Goal: Task Accomplishment & Management: Complete application form

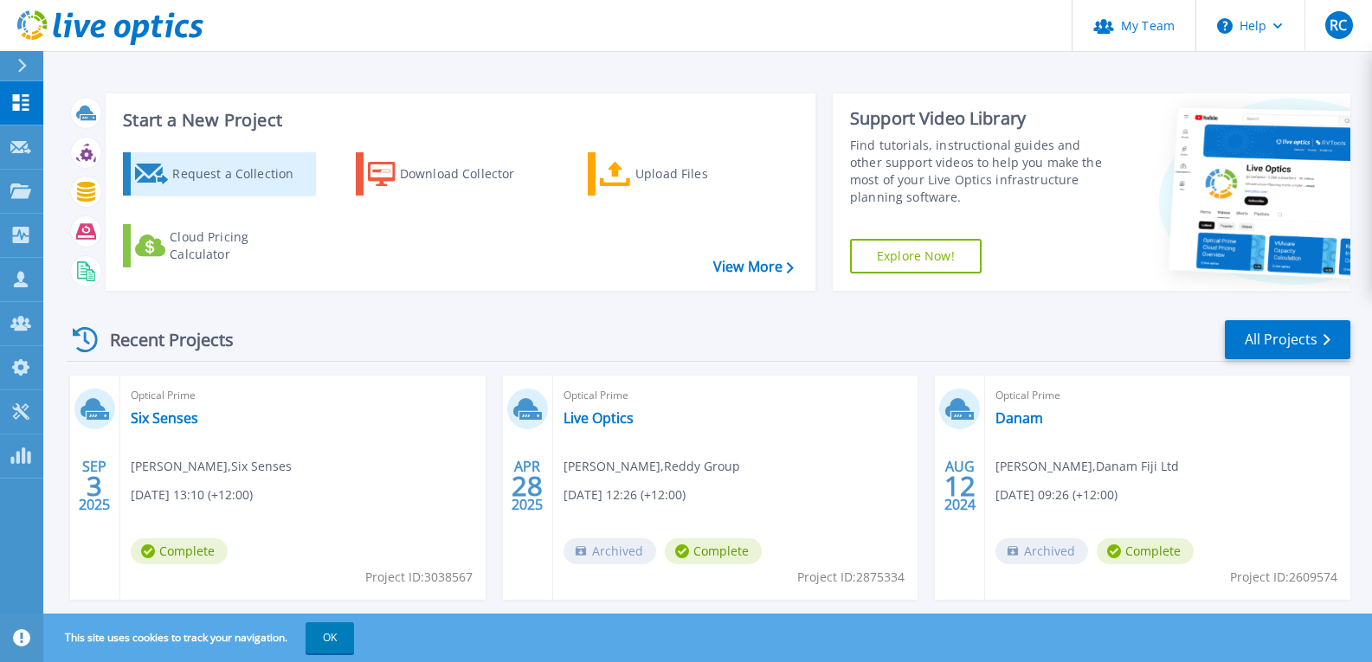
click at [209, 174] on div "Request a Collection" at bounding box center [241, 174] width 139 height 35
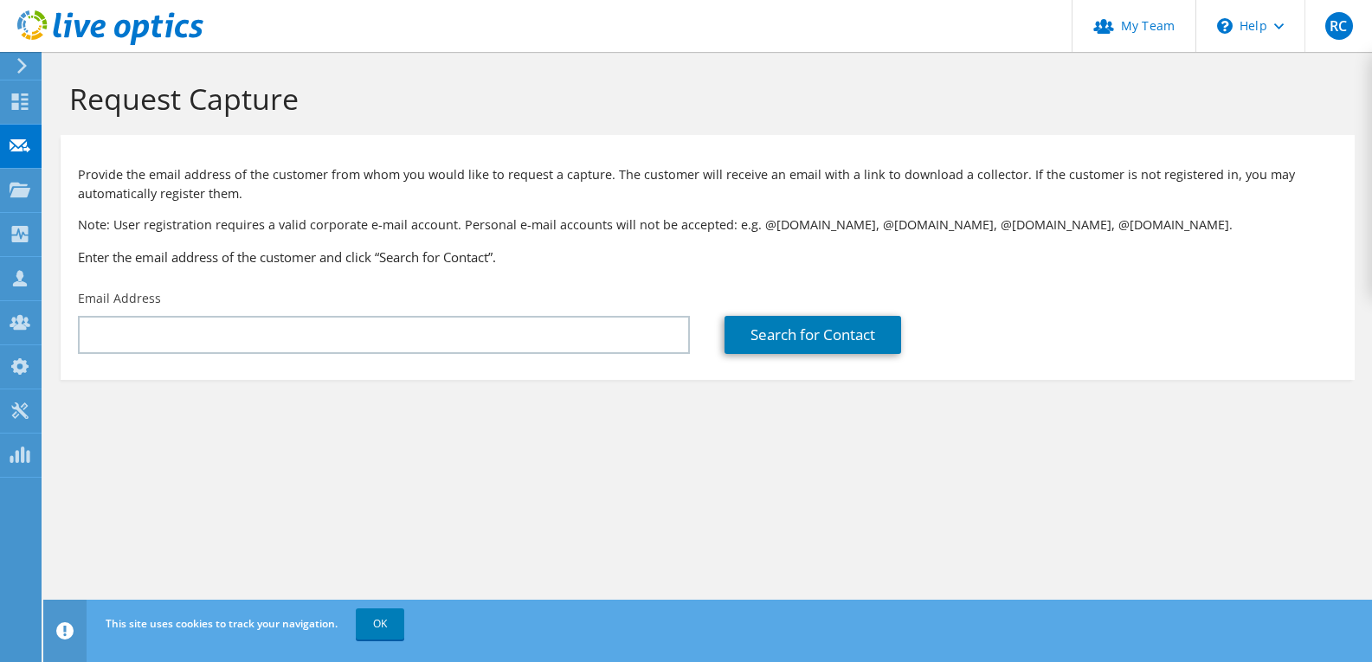
click at [451, 498] on div "Request Capture Provide the email address of the customer from whom you would l…" at bounding box center [707, 357] width 1329 height 610
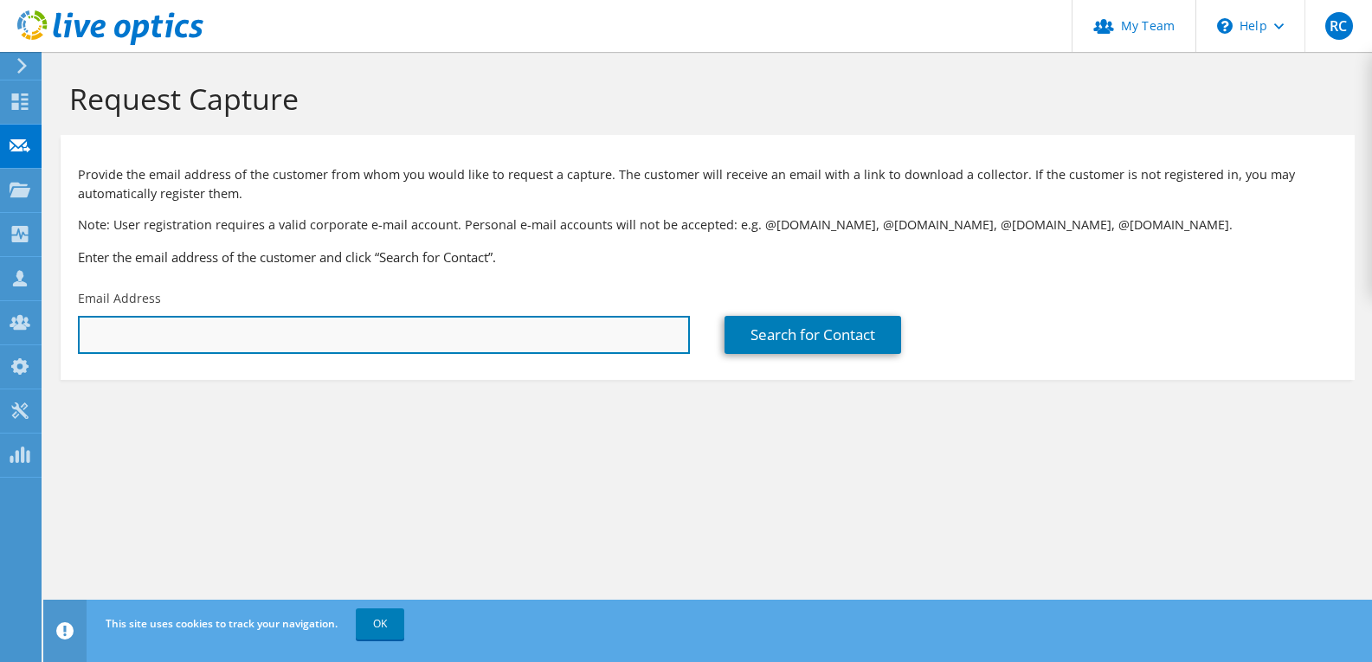
drag, startPoint x: 377, startPoint y: 332, endPoint x: 382, endPoint y: 343, distance: 12.4
click at [377, 332] on input "text" at bounding box center [384, 335] width 612 height 38
paste input "[PERSON_NAME] <[PERSON_NAME][EMAIL_ADDRESS][DOMAIN_NAME]>"
type input "[EMAIL_ADDRESS][DOMAIN_NAME]"
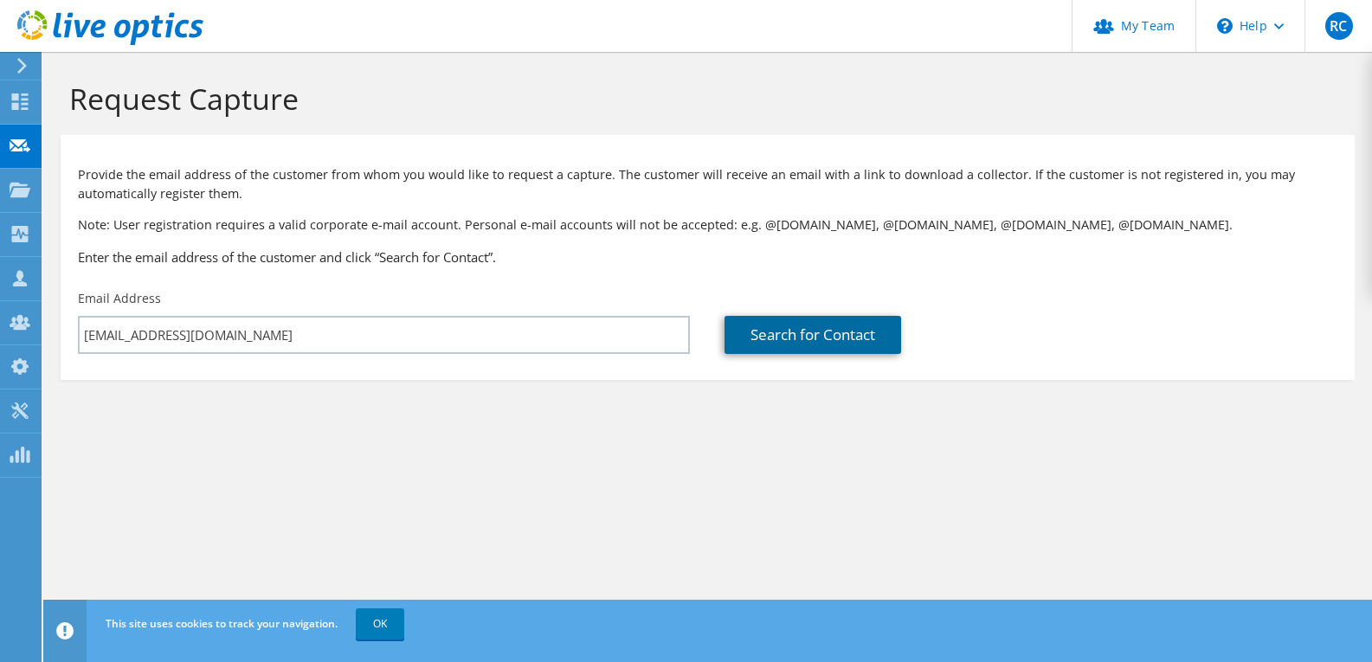
click at [814, 340] on link "Search for Contact" at bounding box center [813, 335] width 177 height 38
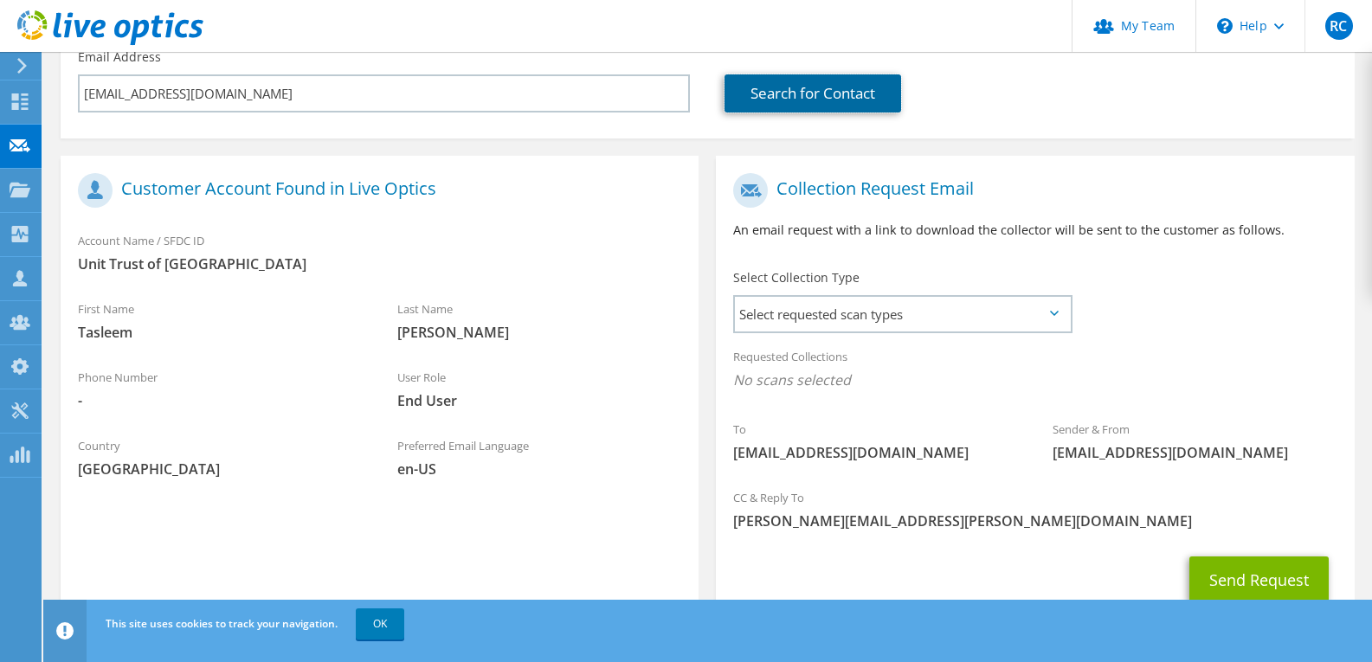
scroll to position [304, 0]
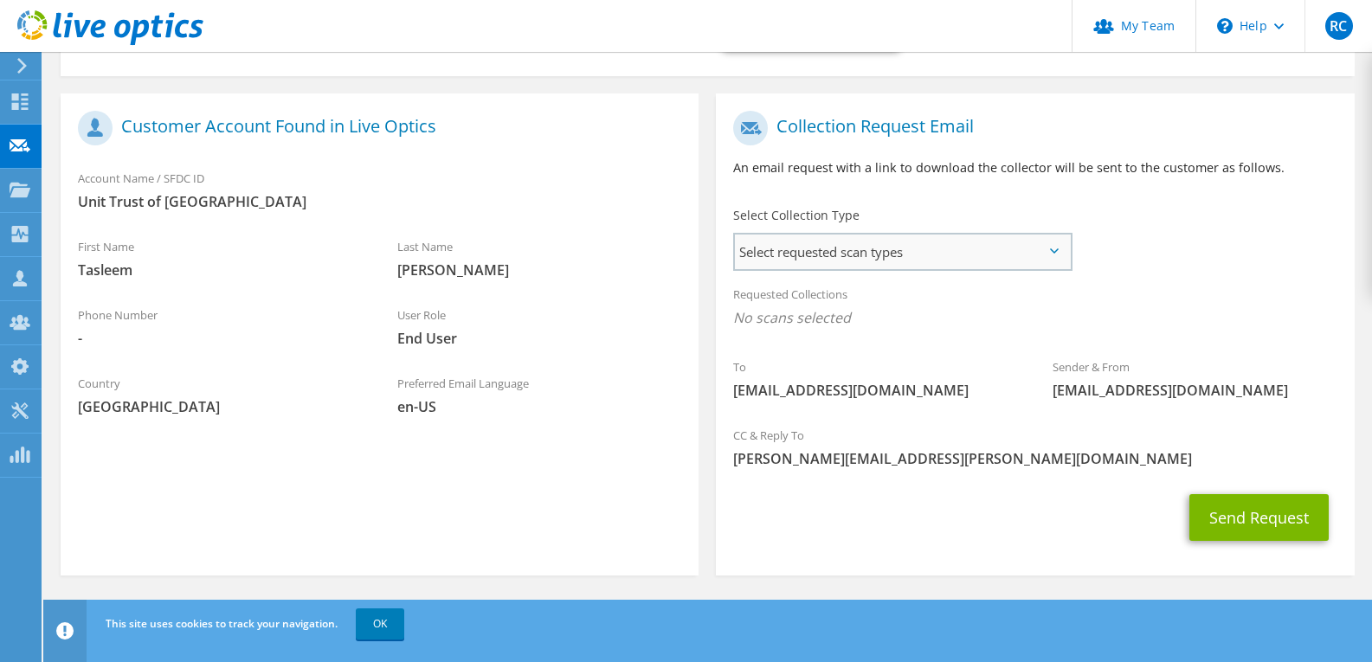
click at [875, 249] on span "Select requested scan types" at bounding box center [902, 252] width 334 height 35
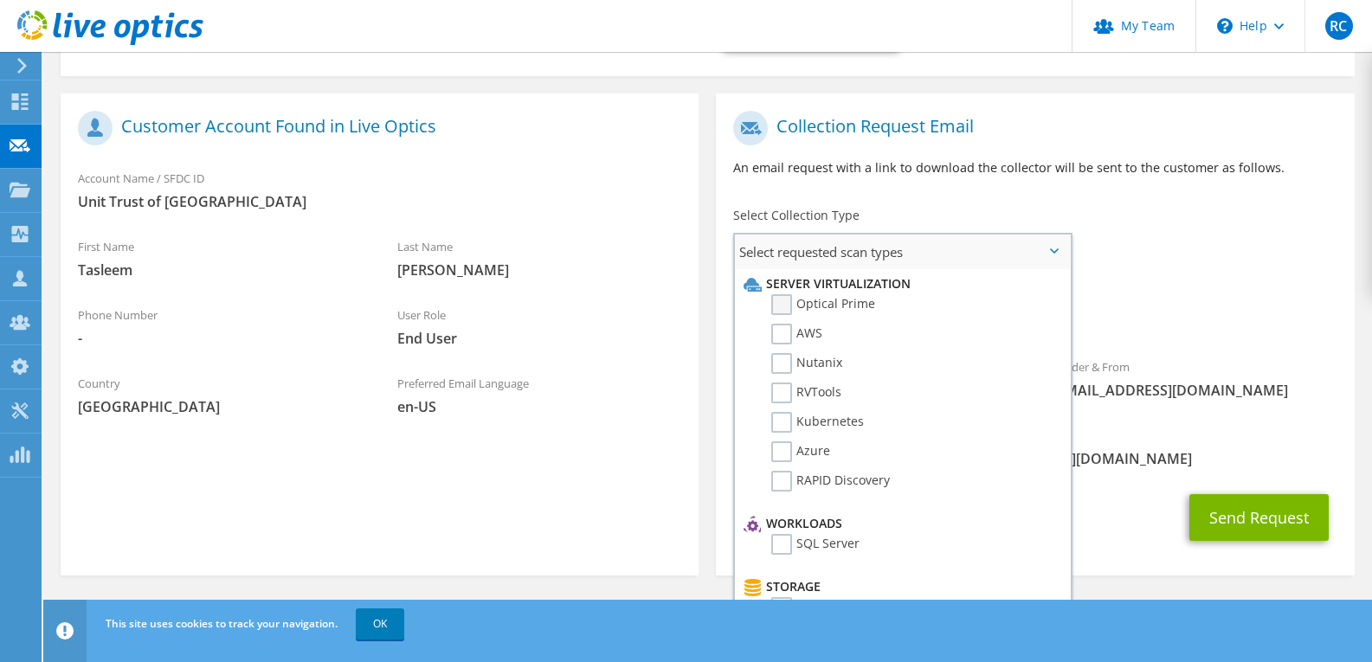
click at [783, 307] on label "Optical Prime" at bounding box center [823, 304] width 104 height 21
click at [0, 0] on input "Optical Prime" at bounding box center [0, 0] width 0 height 0
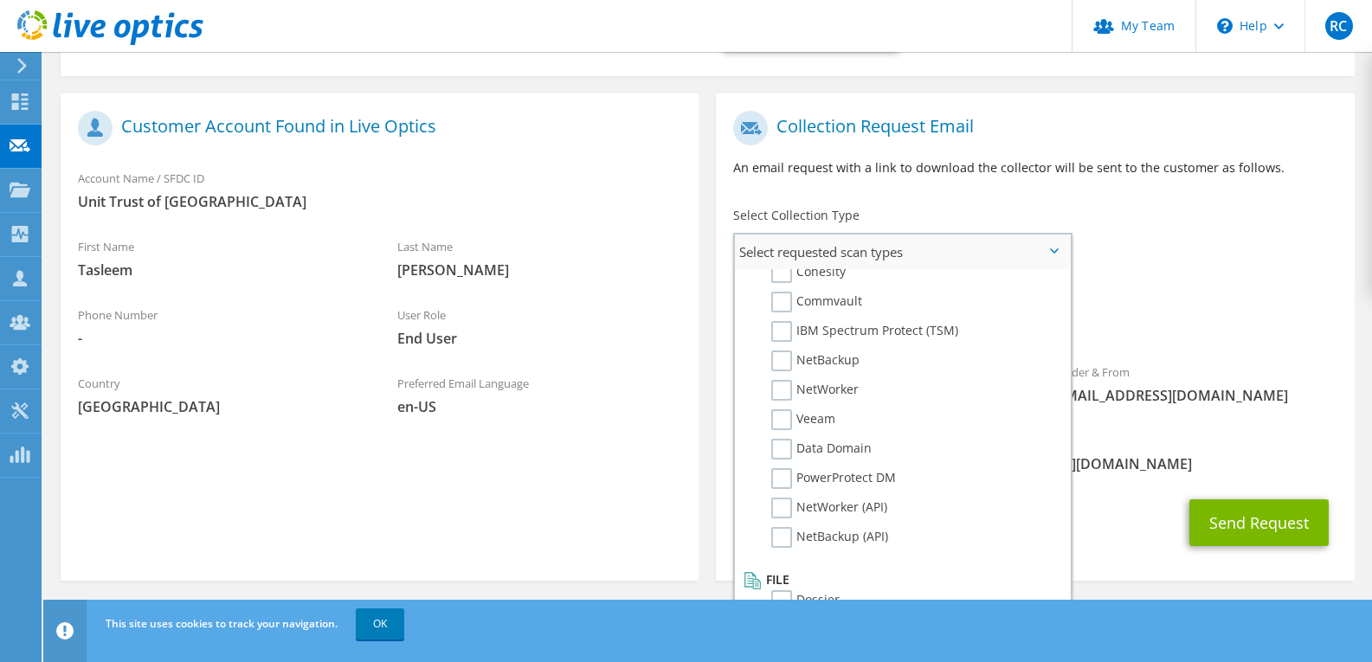
scroll to position [823, 0]
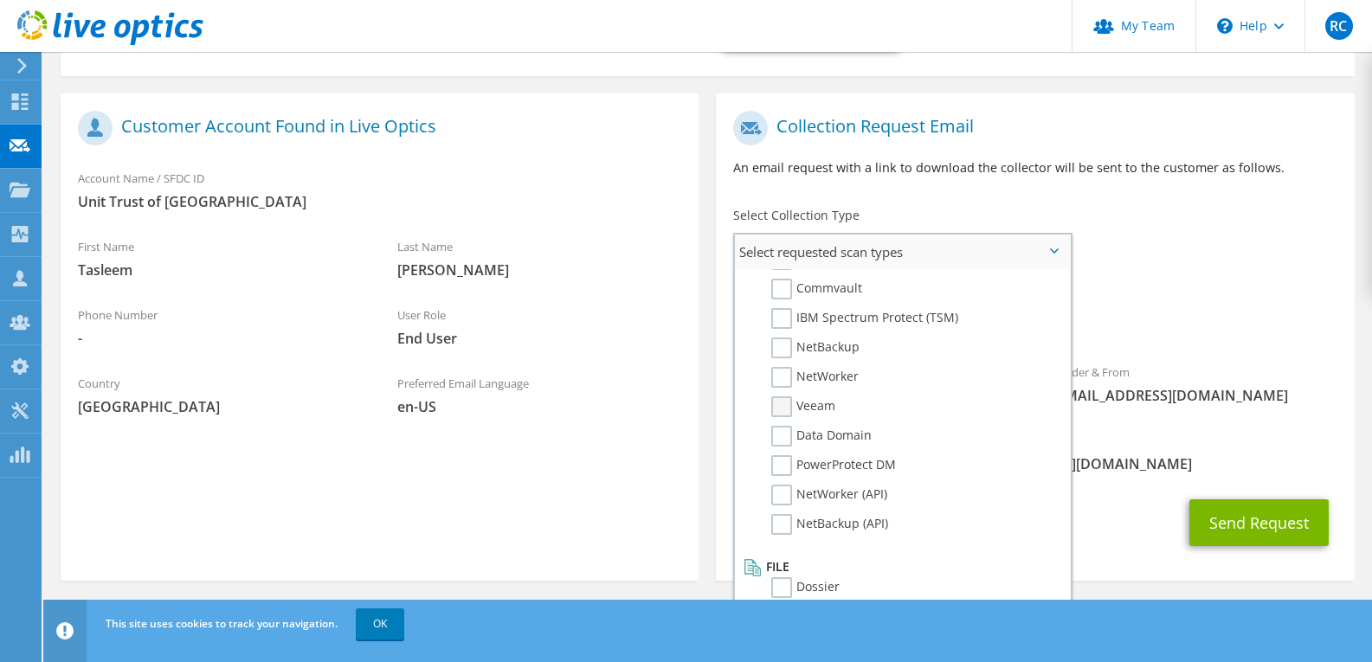
click at [783, 408] on label "Veeam" at bounding box center [803, 406] width 64 height 21
click at [0, 0] on input "Veeam" at bounding box center [0, 0] width 0 height 0
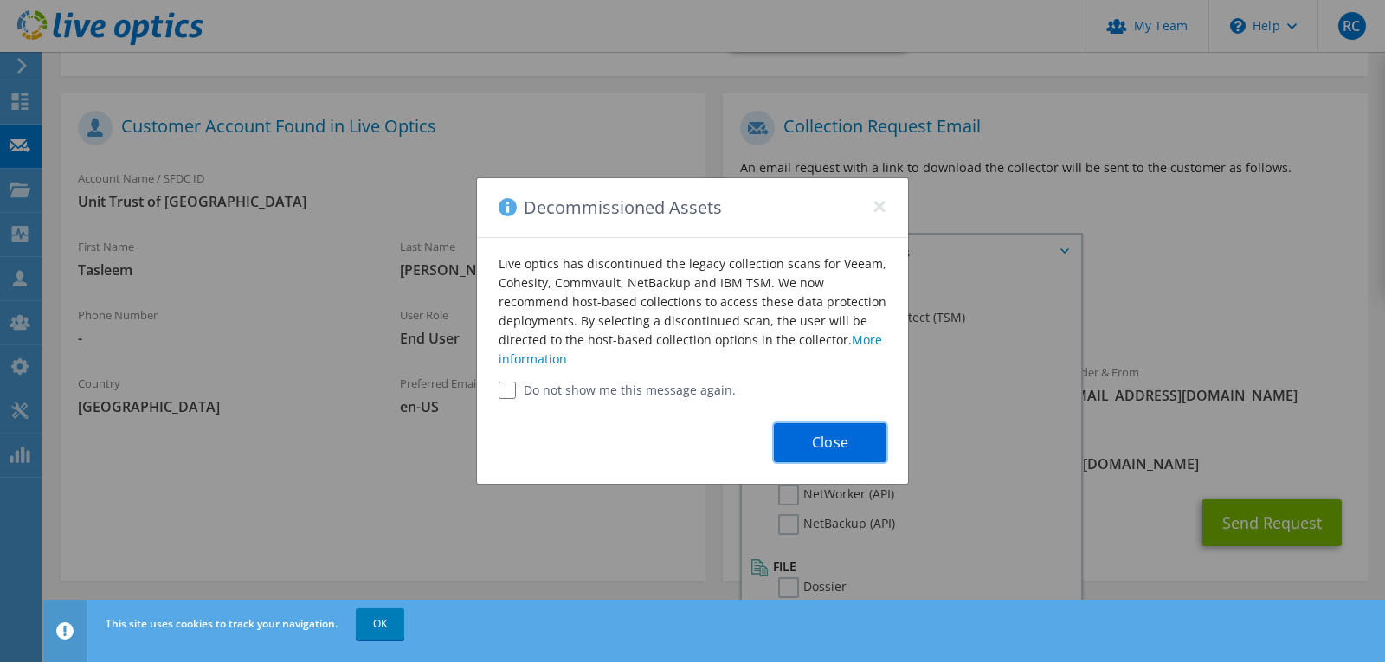
click at [829, 444] on button "Close" at bounding box center [830, 442] width 113 height 39
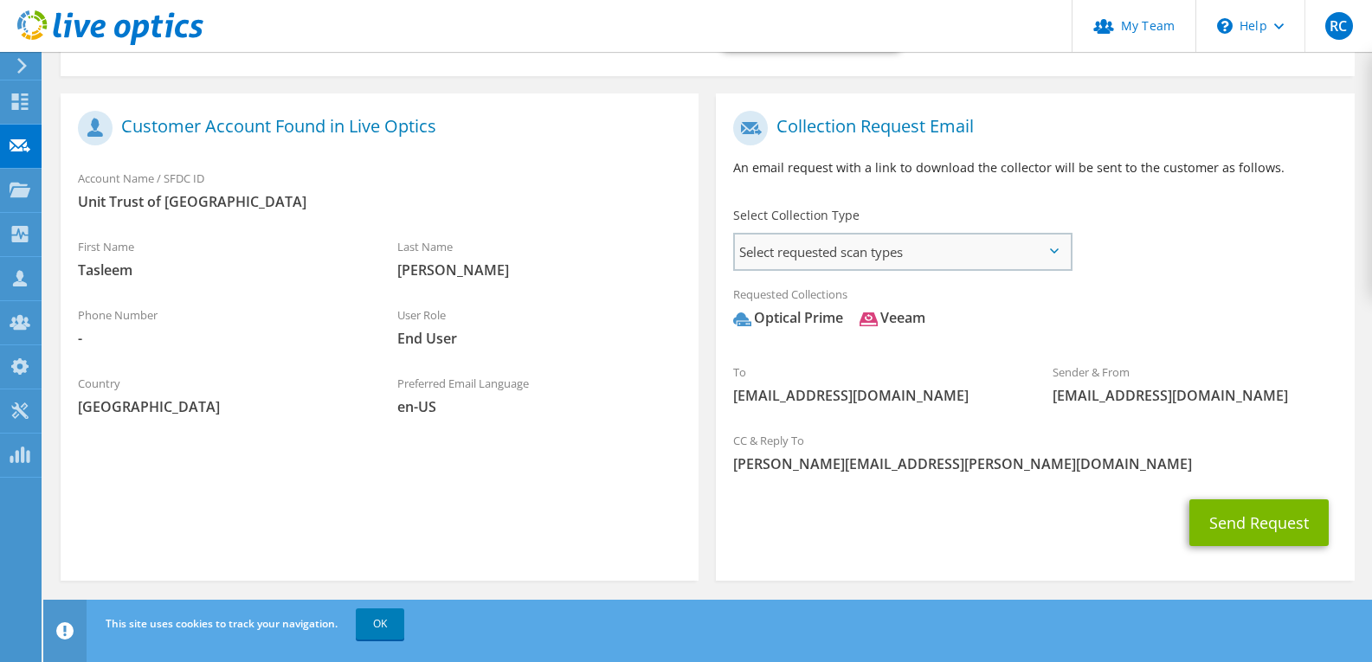
click at [864, 244] on span "Select requested scan types" at bounding box center [902, 252] width 334 height 35
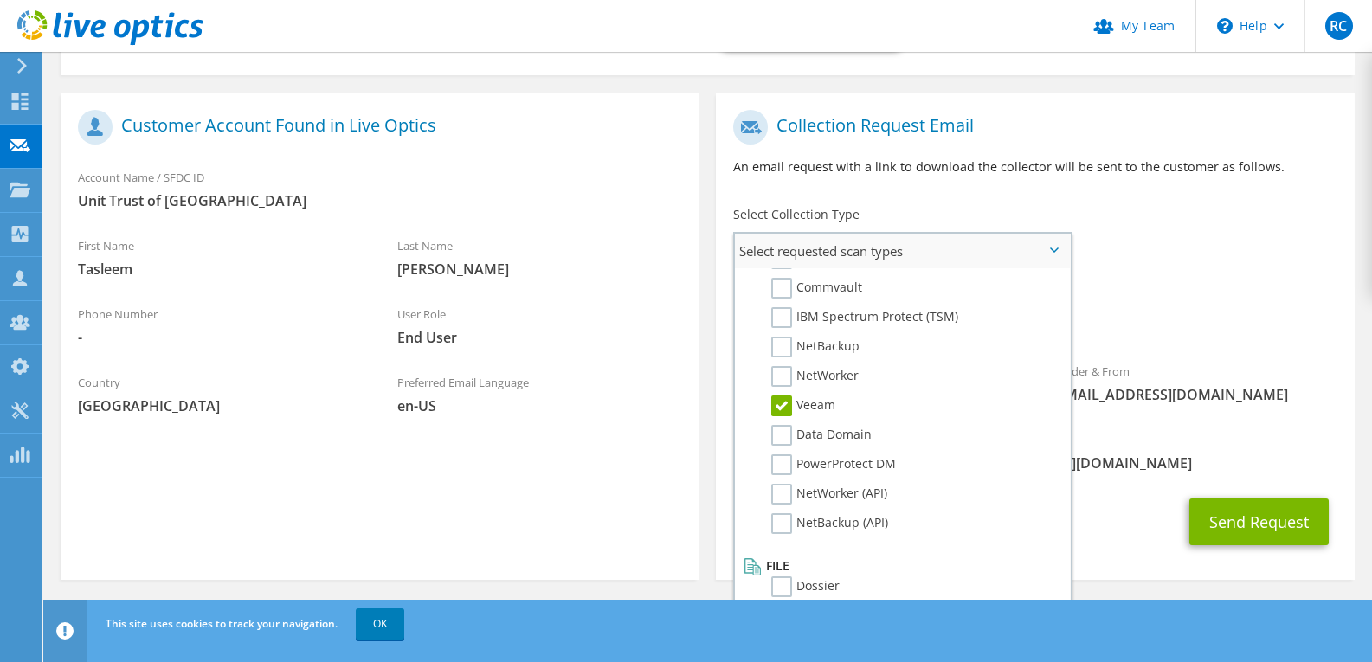
scroll to position [309, 0]
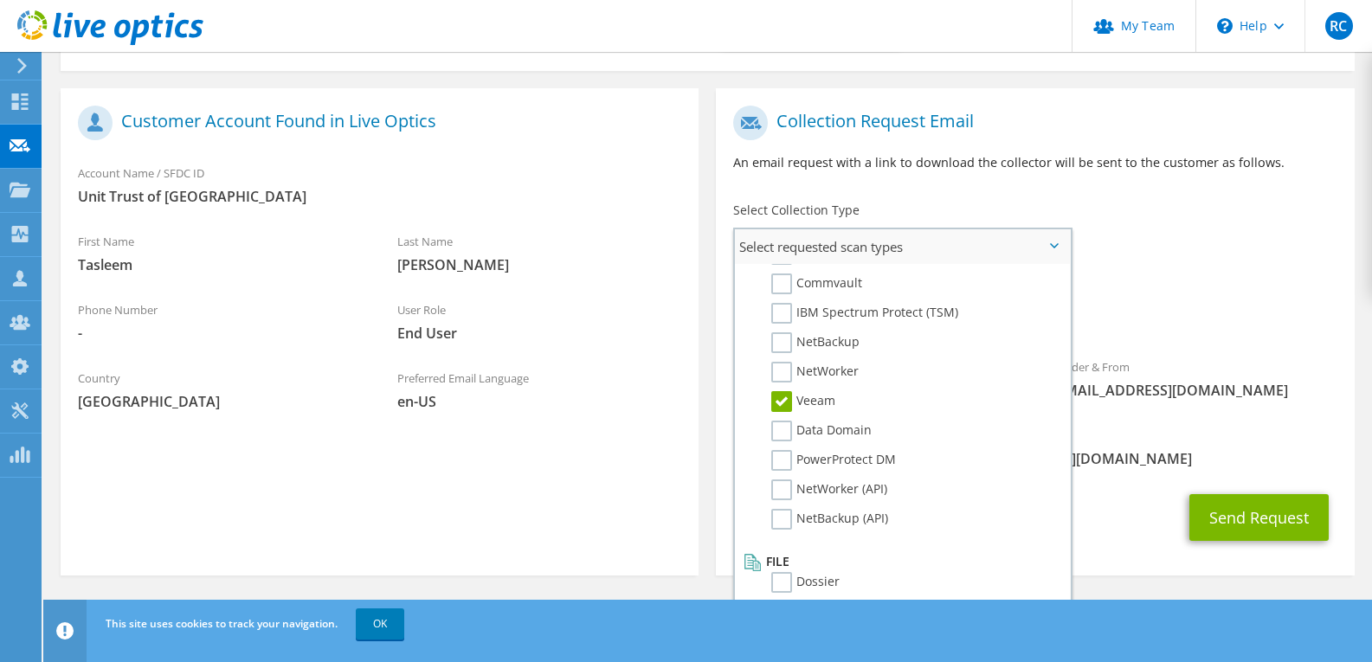
click at [783, 398] on label "Veeam" at bounding box center [803, 401] width 64 height 21
click at [0, 0] on input "Veeam" at bounding box center [0, 0] width 0 height 0
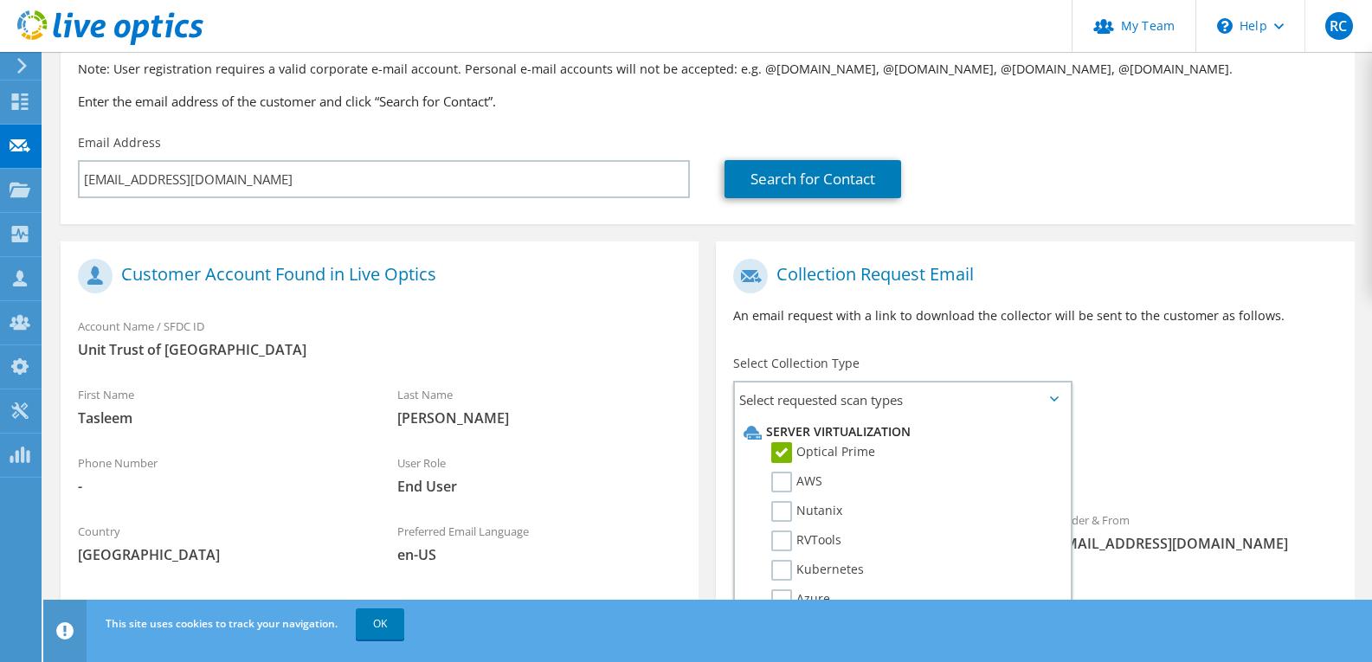
scroll to position [0, 0]
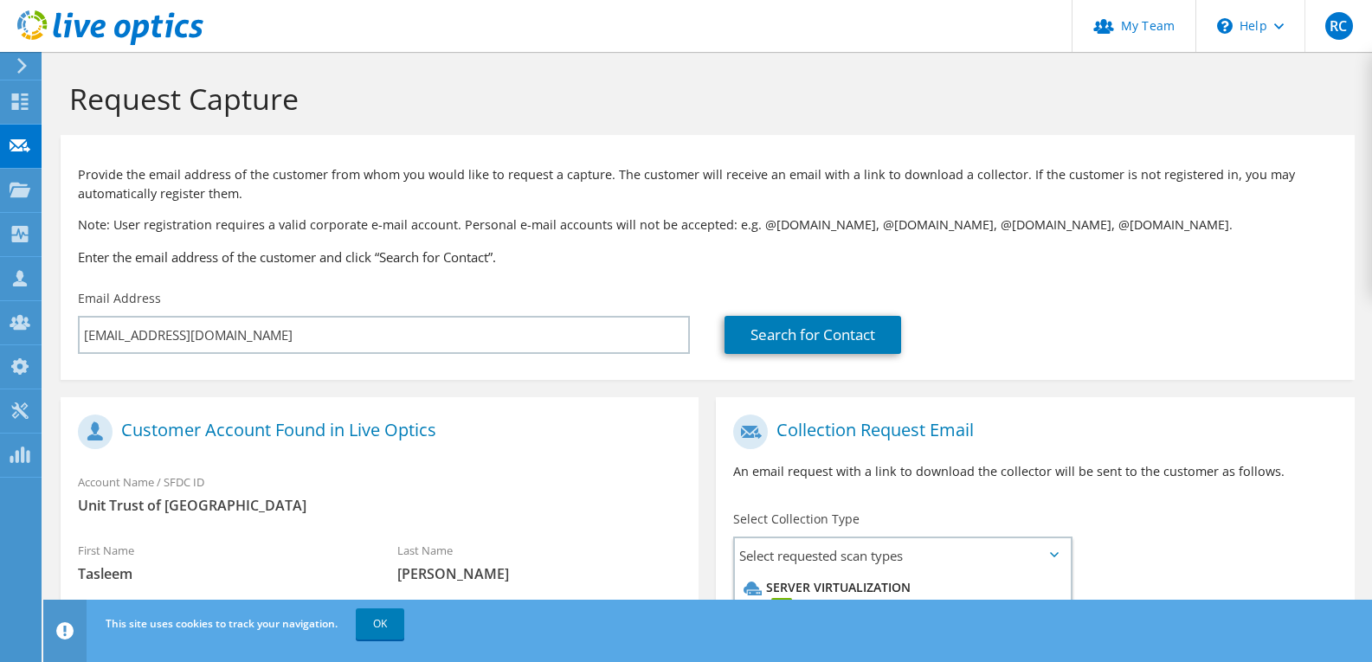
click at [1151, 398] on section "Collection Request Email An email request with a link to download the collector…" at bounding box center [1035, 640] width 638 height 487
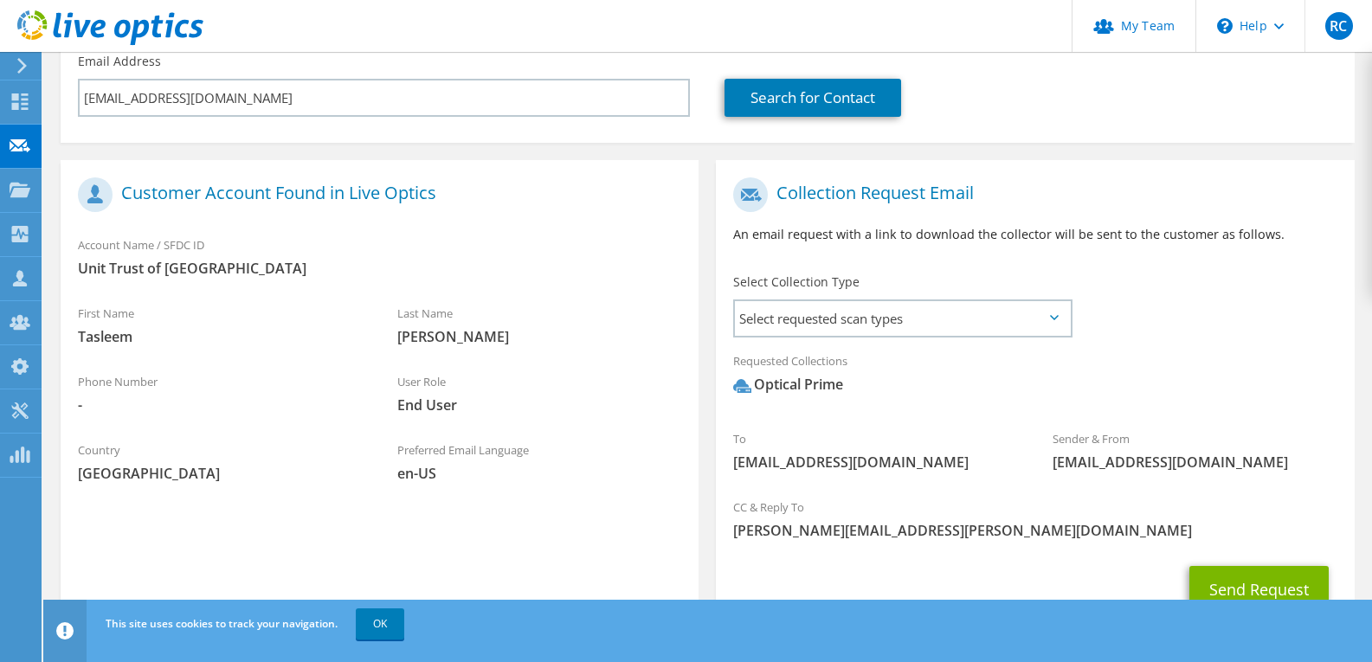
scroll to position [309, 0]
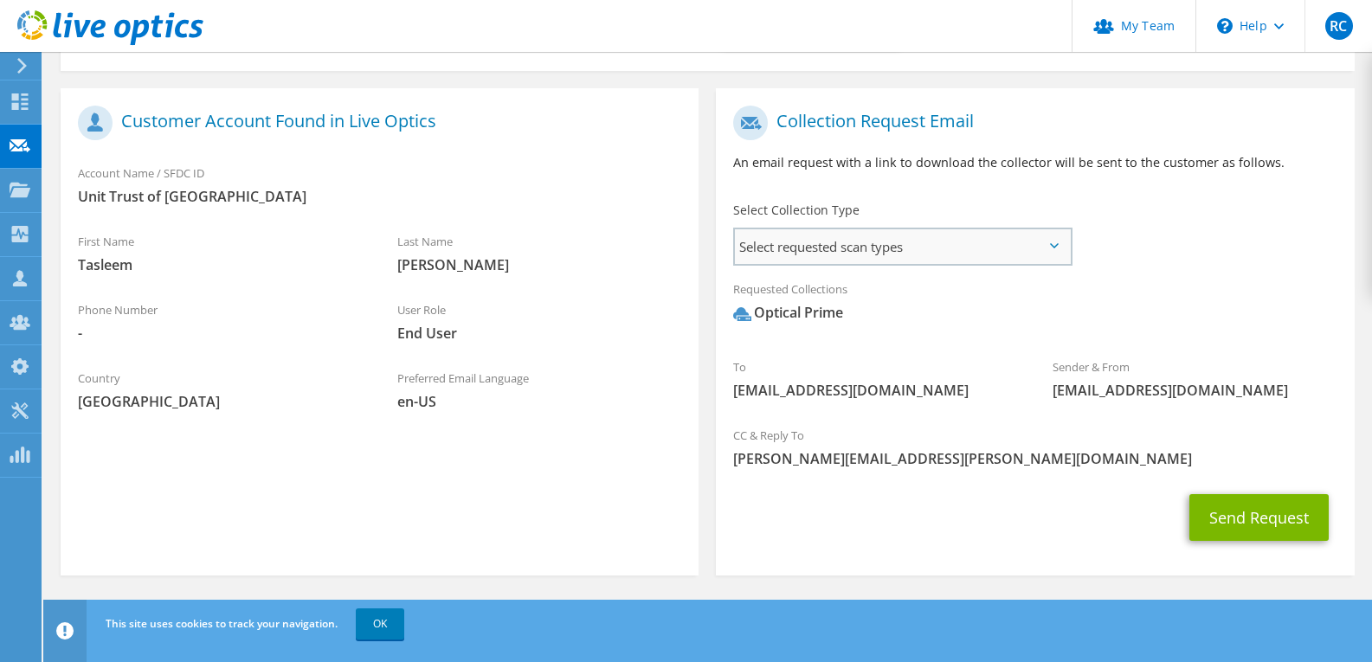
click at [1017, 257] on span "Select requested scan types" at bounding box center [902, 246] width 334 height 35
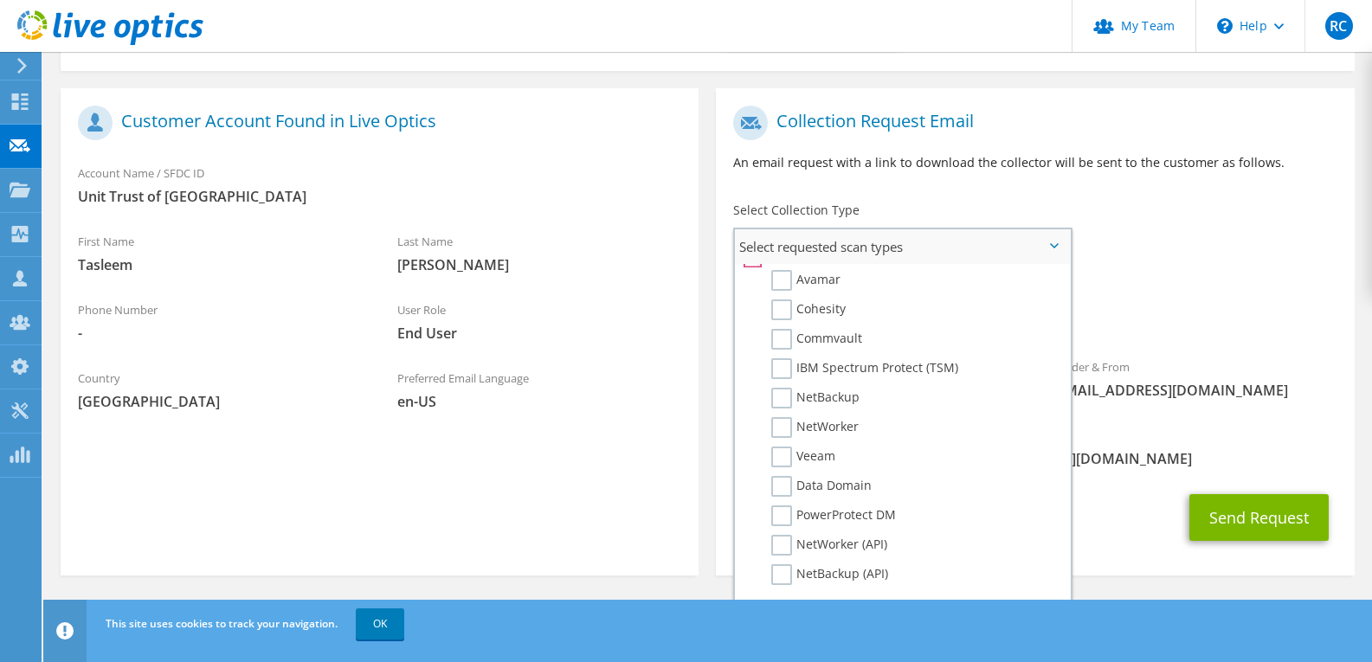
scroll to position [823, 0]
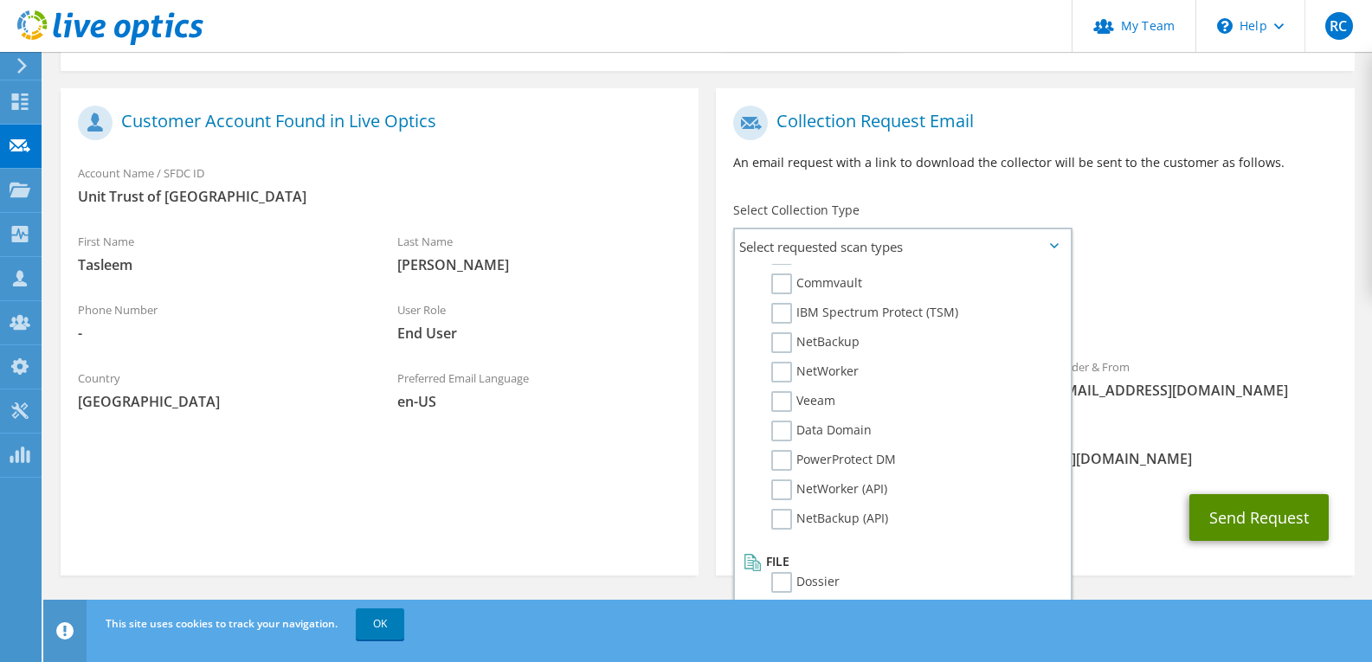
click at [1289, 510] on button "Send Request" at bounding box center [1258, 517] width 139 height 47
